Goal: Task Accomplishment & Management: Use online tool/utility

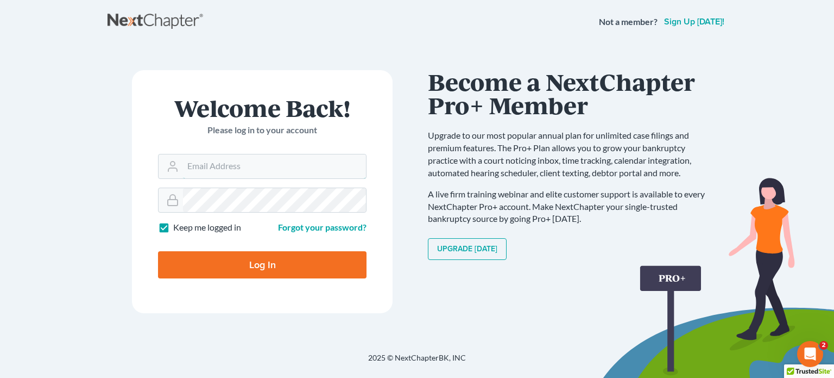
type input "[PERSON_NAME][EMAIL_ADDRESS][DOMAIN_NAME]"
click at [253, 265] on input "Log In" at bounding box center [262, 264] width 209 height 27
type input "Thinking..."
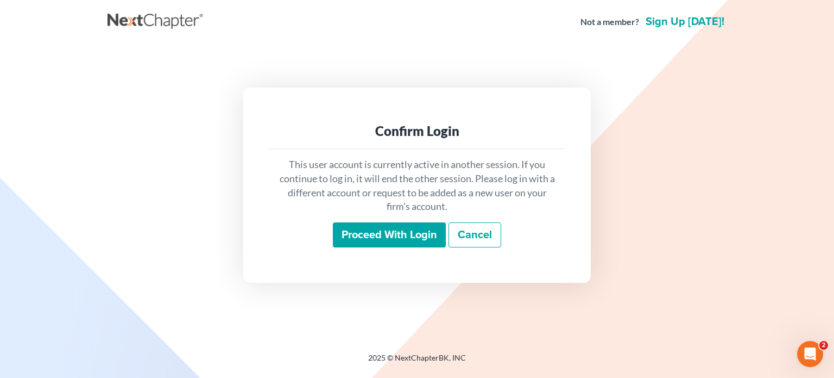
click at [380, 227] on input "Proceed with login" at bounding box center [389, 234] width 113 height 25
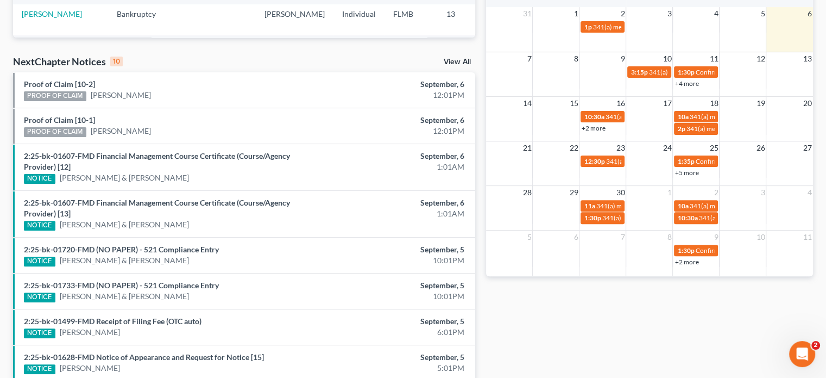
scroll to position [322, 0]
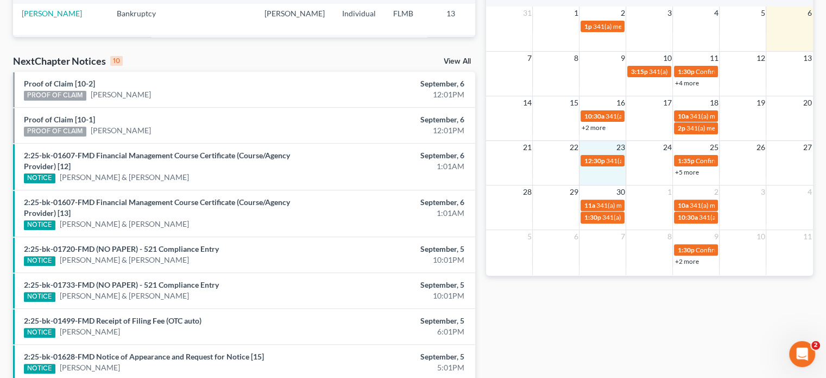
click at [595, 149] on td "23" at bounding box center [603, 147] width 47 height 14
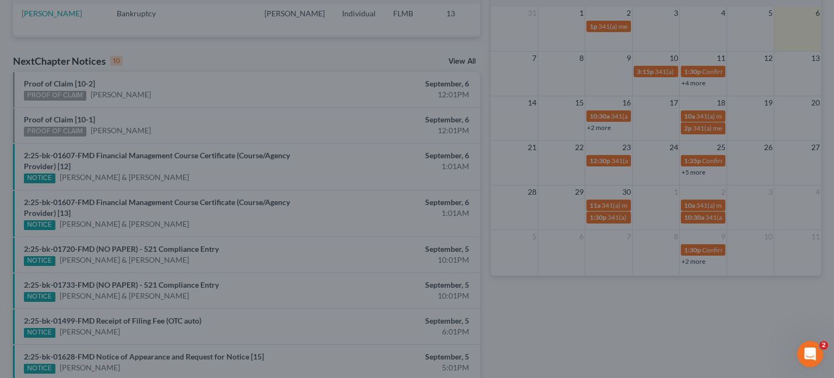
click at [595, 149] on div "New Event × Event Title * Date 9/23/2025 close Date 9/23/2025 Time 12:00 AM che…" at bounding box center [417, 189] width 834 height 378
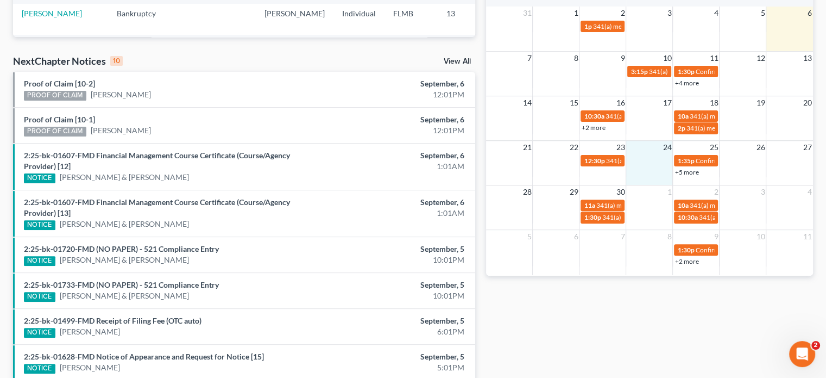
click at [641, 172] on td at bounding box center [649, 165] width 47 height 23
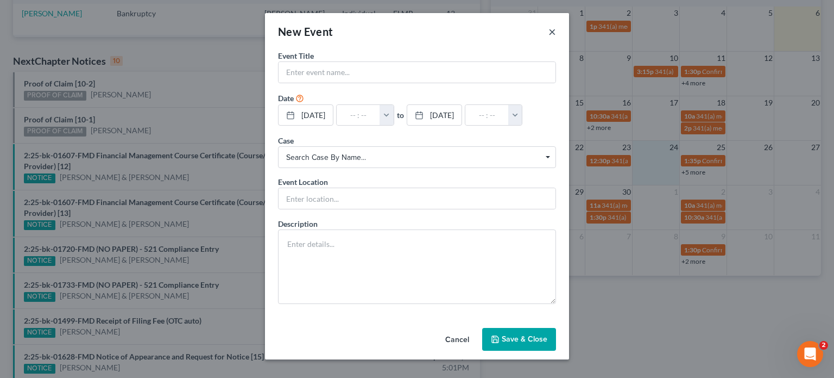
click at [554, 34] on button "×" at bounding box center [553, 31] width 8 height 13
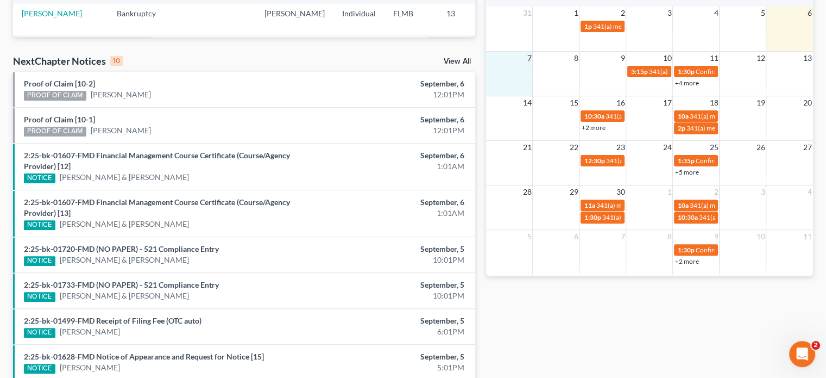
click at [528, 52] on span "7" at bounding box center [529, 58] width 7 height 13
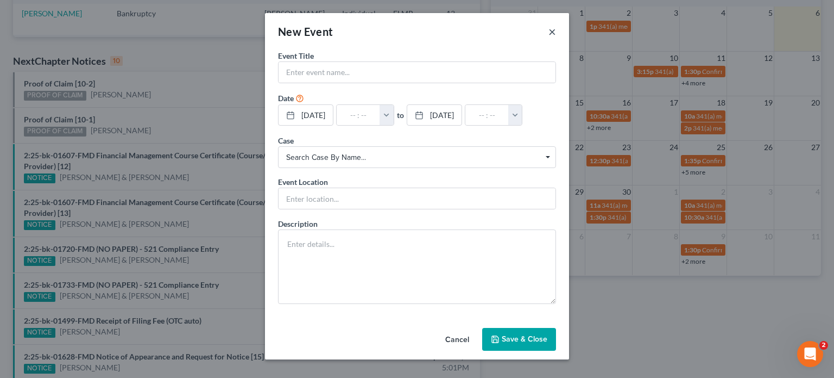
click at [555, 32] on button "×" at bounding box center [553, 31] width 8 height 13
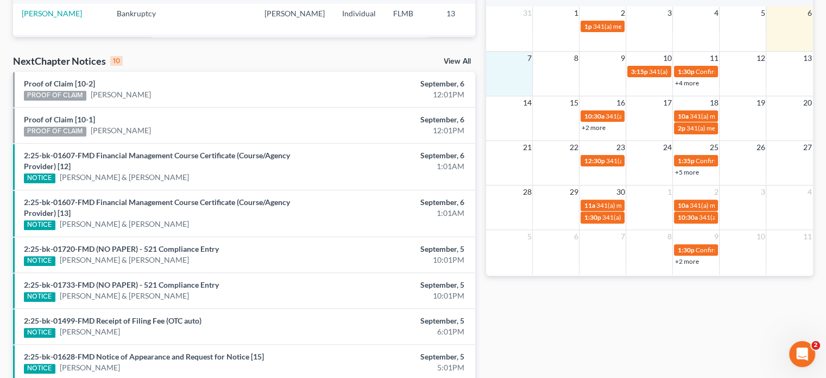
click at [593, 130] on link "+2 more" at bounding box center [593, 127] width 24 height 8
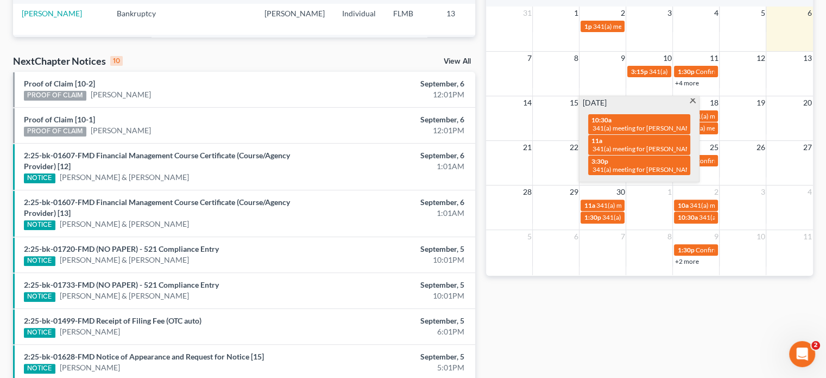
click at [696, 103] on span at bounding box center [693, 101] width 8 height 7
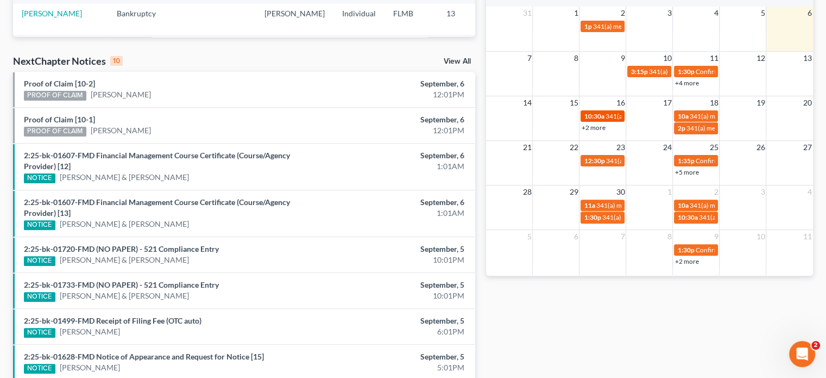
click at [619, 117] on span "341(a) meeting for Barbara German" at bounding box center [657, 116] width 105 height 8
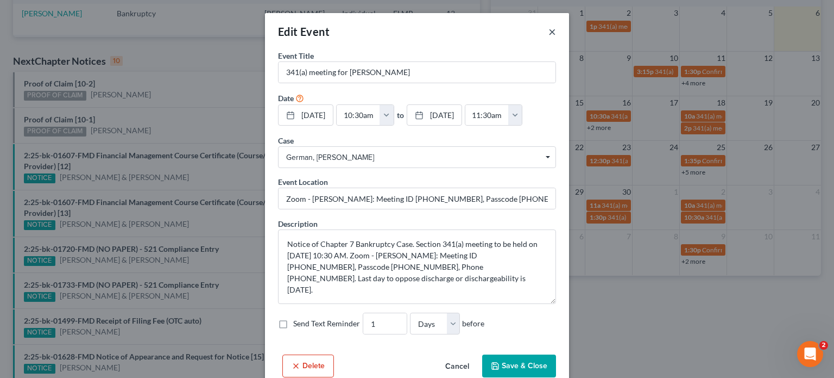
click at [549, 32] on button "×" at bounding box center [553, 31] width 8 height 13
